Goal: Information Seeking & Learning: Learn about a topic

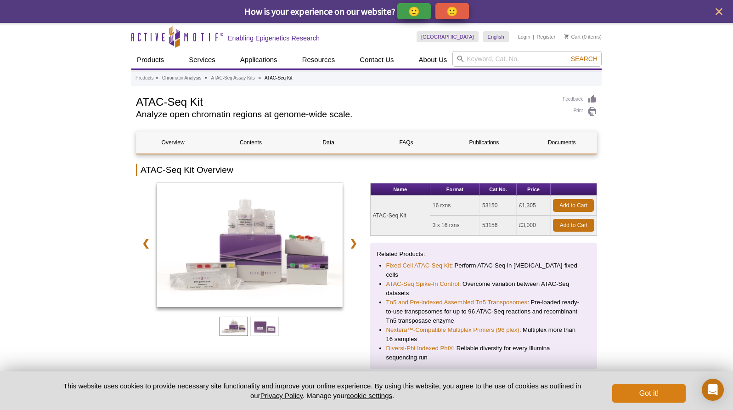
click at [640, 387] on button "Got it!" at bounding box center [648, 393] width 73 height 18
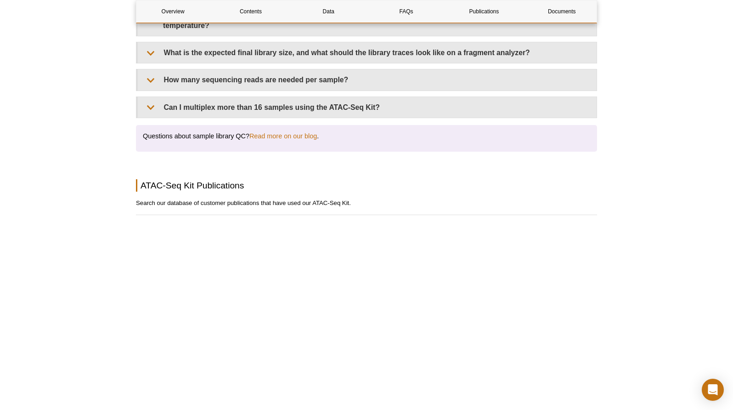
scroll to position [2416, 0]
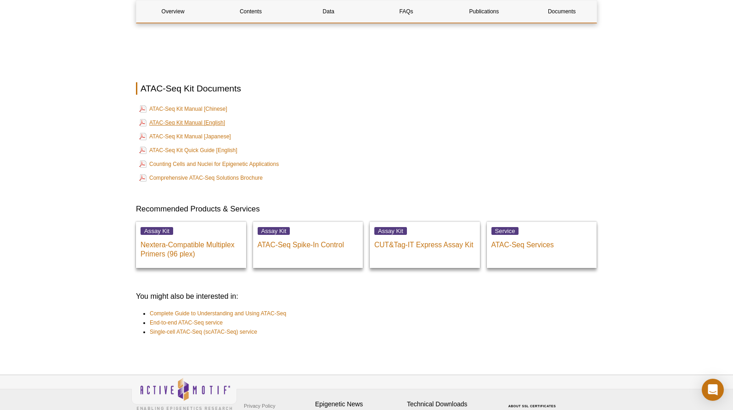
click at [209, 117] on link "ATAC-Seq Kit Manual [English]" at bounding box center [182, 122] width 86 height 11
click at [212, 145] on link "ATAC-Seq Kit Quick Guide [English]" at bounding box center [188, 150] width 98 height 11
click at [231, 172] on link "Comprehensive ATAC-Seq Solutions Brochure" at bounding box center [201, 177] width 124 height 11
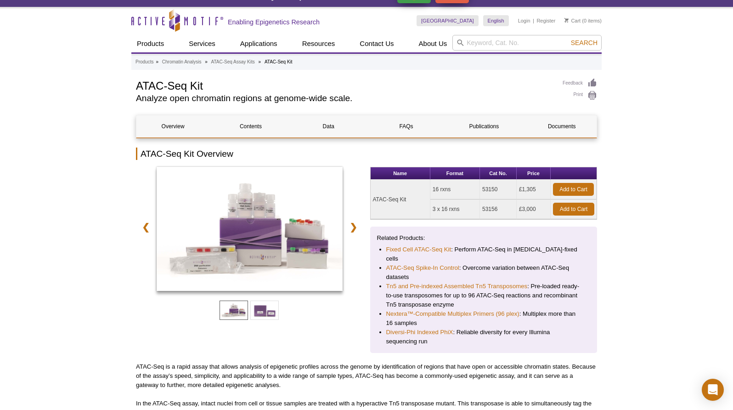
scroll to position [0, 0]
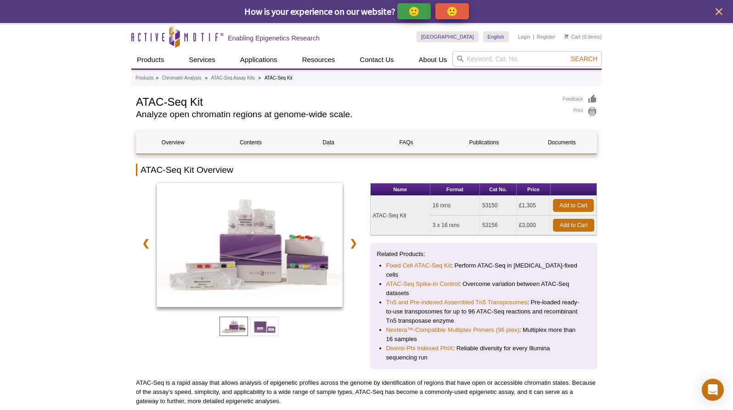
click at [526, 269] on li "Fixed Cell ATAC-Seq Kit : Perform ATAC-Seq in [MEDICAL_DATA]-fixed cells" at bounding box center [483, 270] width 195 height 18
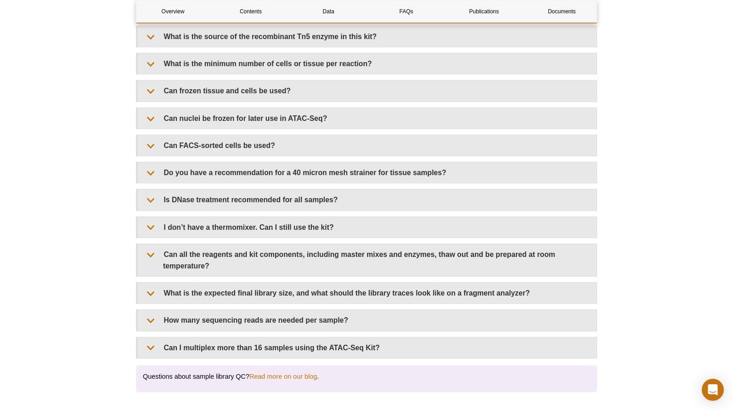
scroll to position [1658, 0]
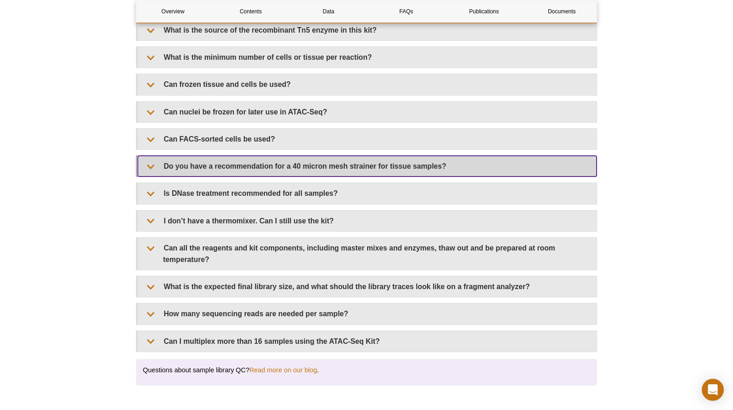
click at [435, 156] on summary "Do you have a recommendation for a 40 micron mesh strainer for tissue samples?" at bounding box center [367, 166] width 459 height 21
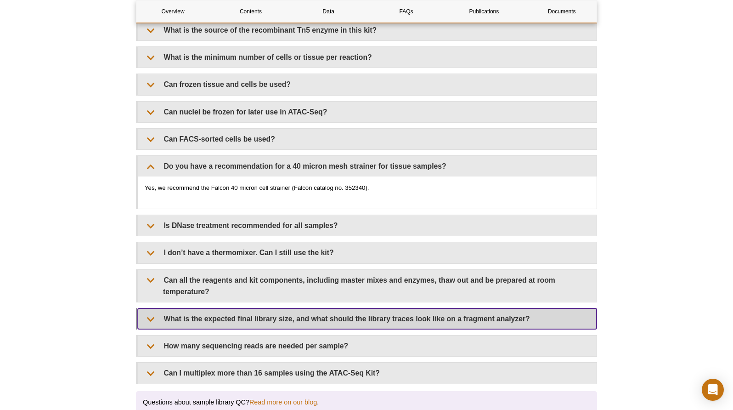
click at [528, 308] on summary "What is the expected final library size, and what should the library traces loo…" at bounding box center [367, 318] width 459 height 21
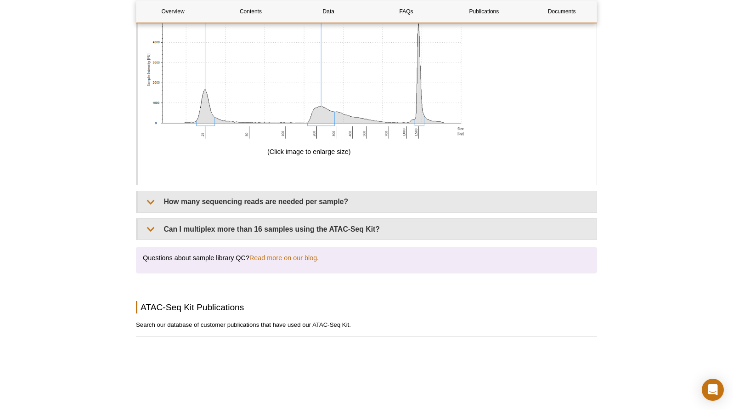
scroll to position [2504, 0]
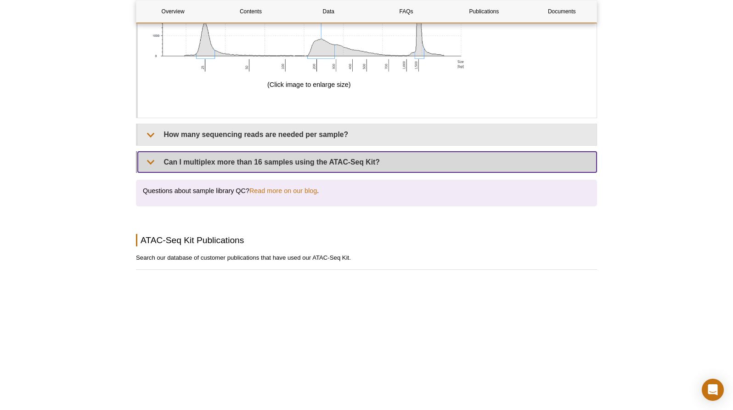
click at [438, 152] on summary "Can I multiplex more than 16 samples using the ATAC-Seq Kit?" at bounding box center [367, 162] width 459 height 21
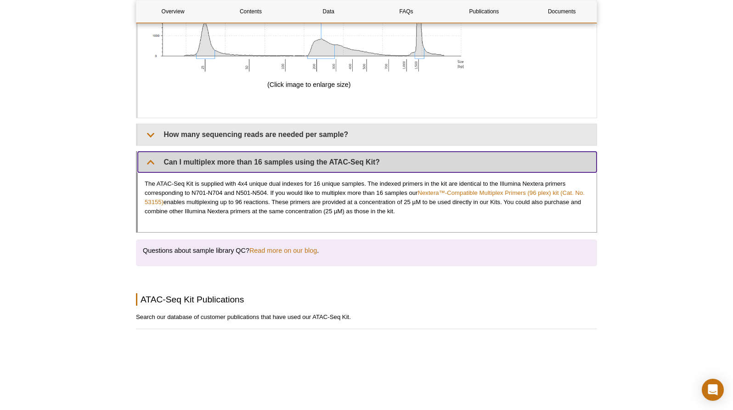
click at [440, 152] on summary "Can I multiplex more than 16 samples using the ATAC-Seq Kit?" at bounding box center [367, 162] width 459 height 21
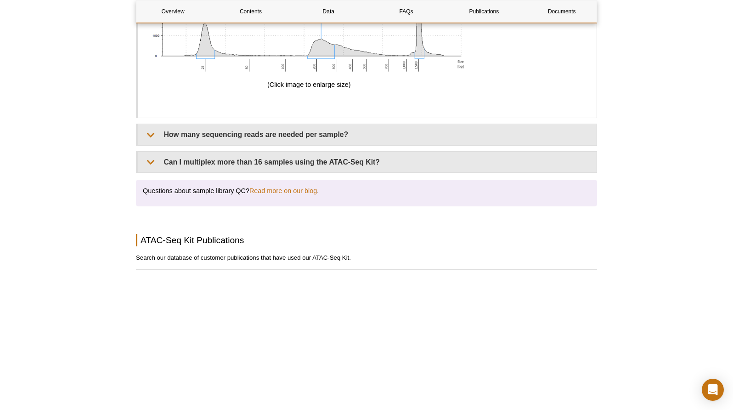
drag, startPoint x: 733, startPoint y: 316, endPoint x: 736, endPoint y: 352, distance: 36.5
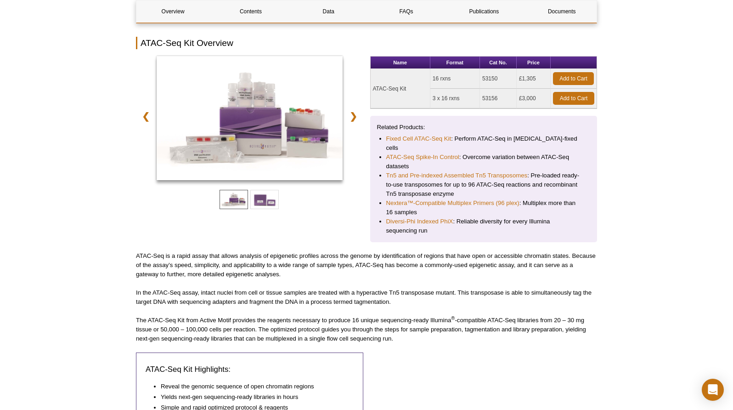
scroll to position [138, 0]
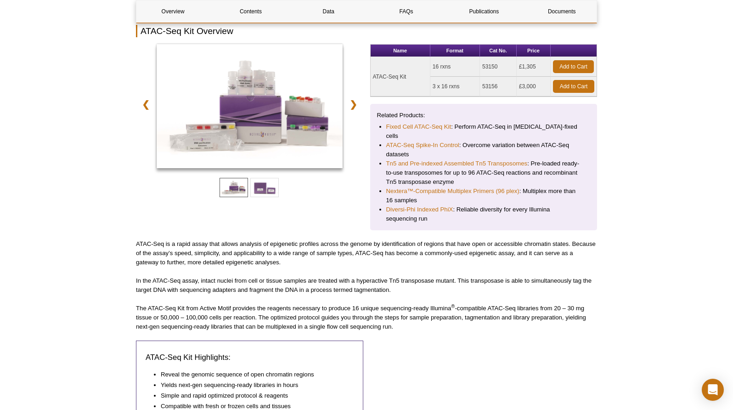
click at [552, 306] on p "The ATAC-Seq Kit from Active Motif provides the reagents necessary to produce 1…" at bounding box center [366, 318] width 461 height 28
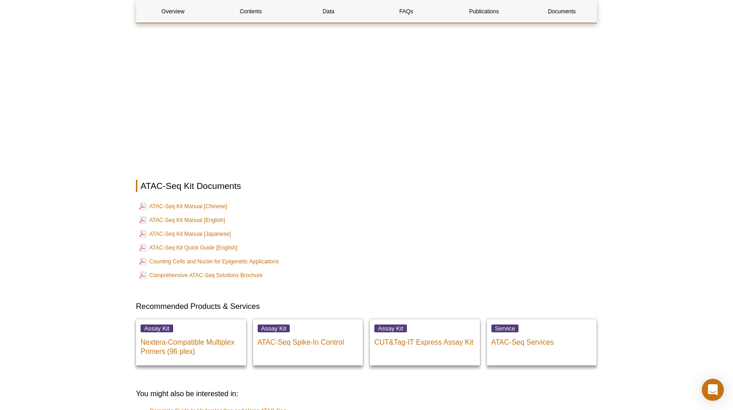
scroll to position [3009, 0]
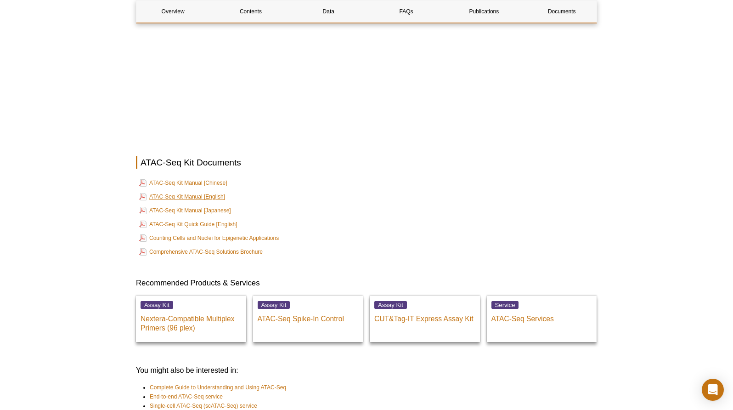
click at [213, 191] on link "ATAC-Seq Kit Manual [English]" at bounding box center [182, 196] width 86 height 11
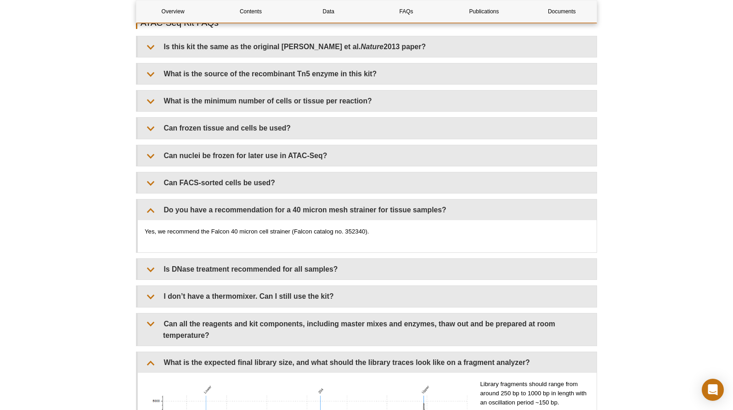
scroll to position [1612, 0]
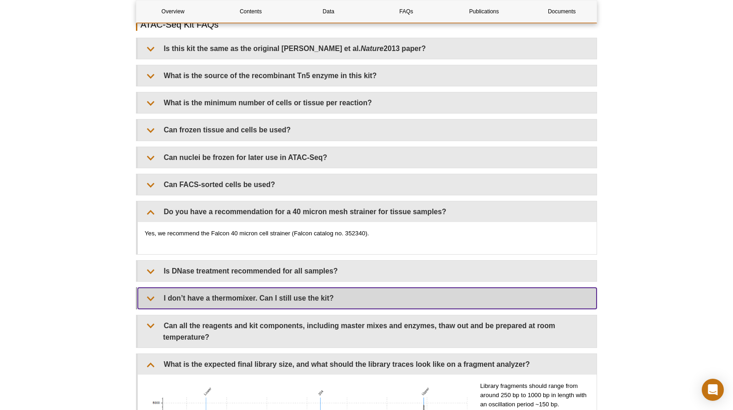
click at [293, 288] on summary "I don’t have a thermomixer. Can I still use the kit?" at bounding box center [367, 298] width 459 height 21
